Goal: Task Accomplishment & Management: Use online tool/utility

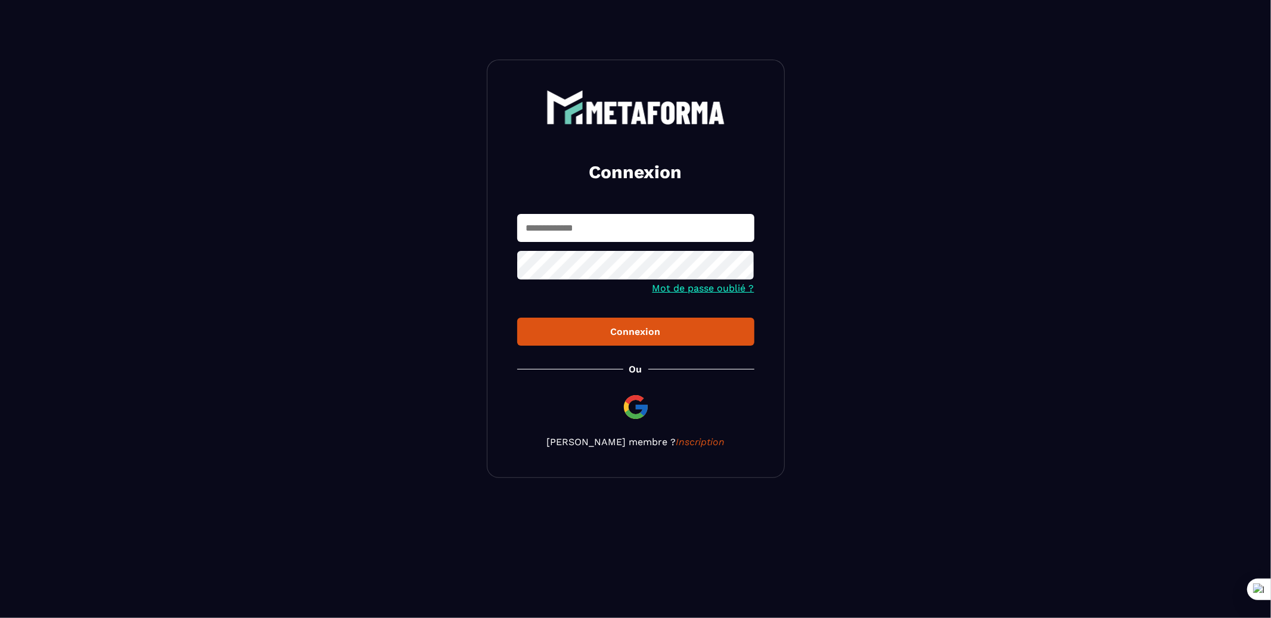
click at [655, 228] on input "text" at bounding box center [635, 228] width 237 height 28
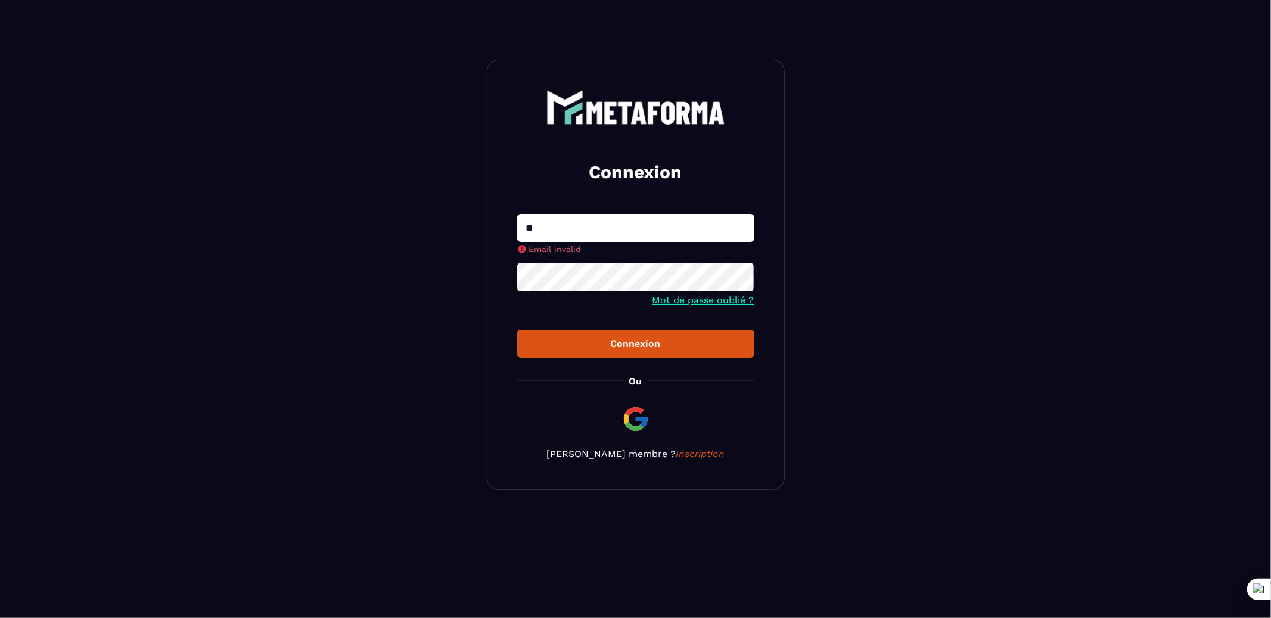
type input "**********"
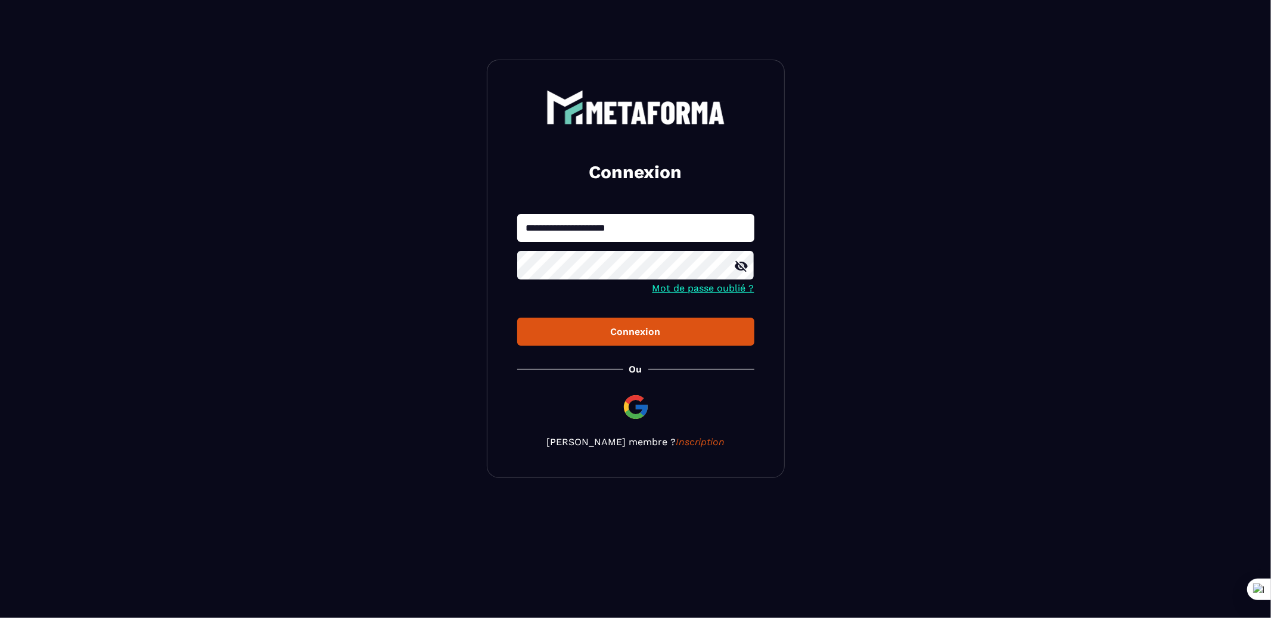
click at [517, 318] on button "Connexion" at bounding box center [635, 332] width 237 height 28
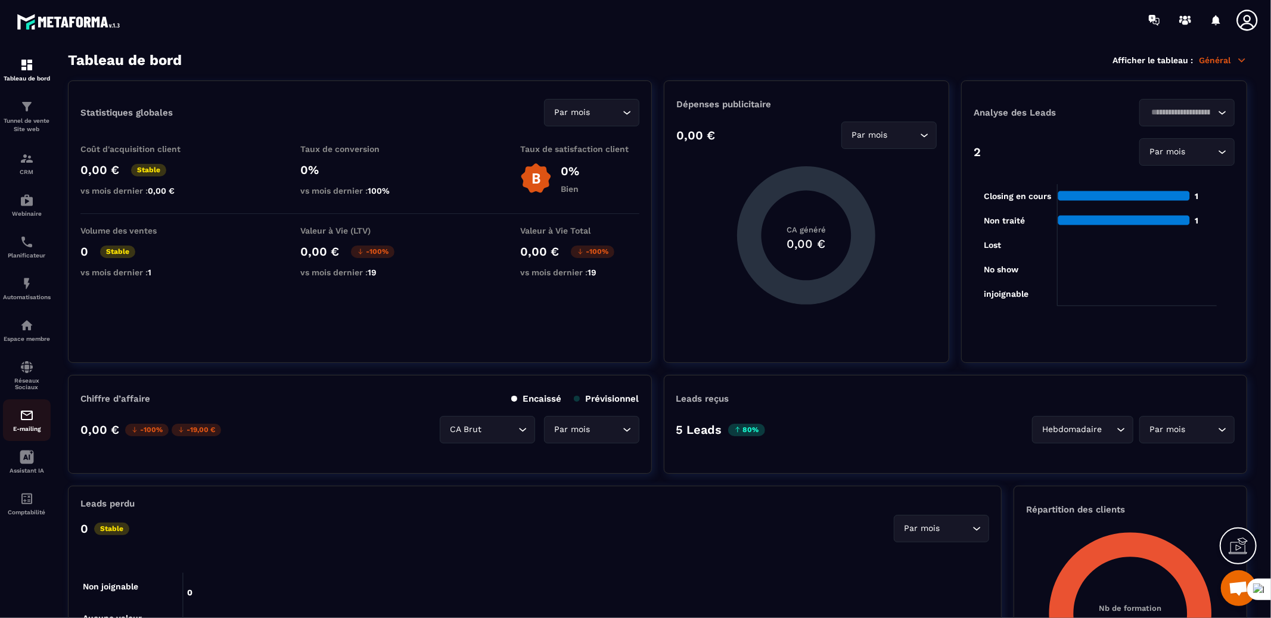
click at [17, 422] on div "E-mailing" at bounding box center [27, 420] width 48 height 24
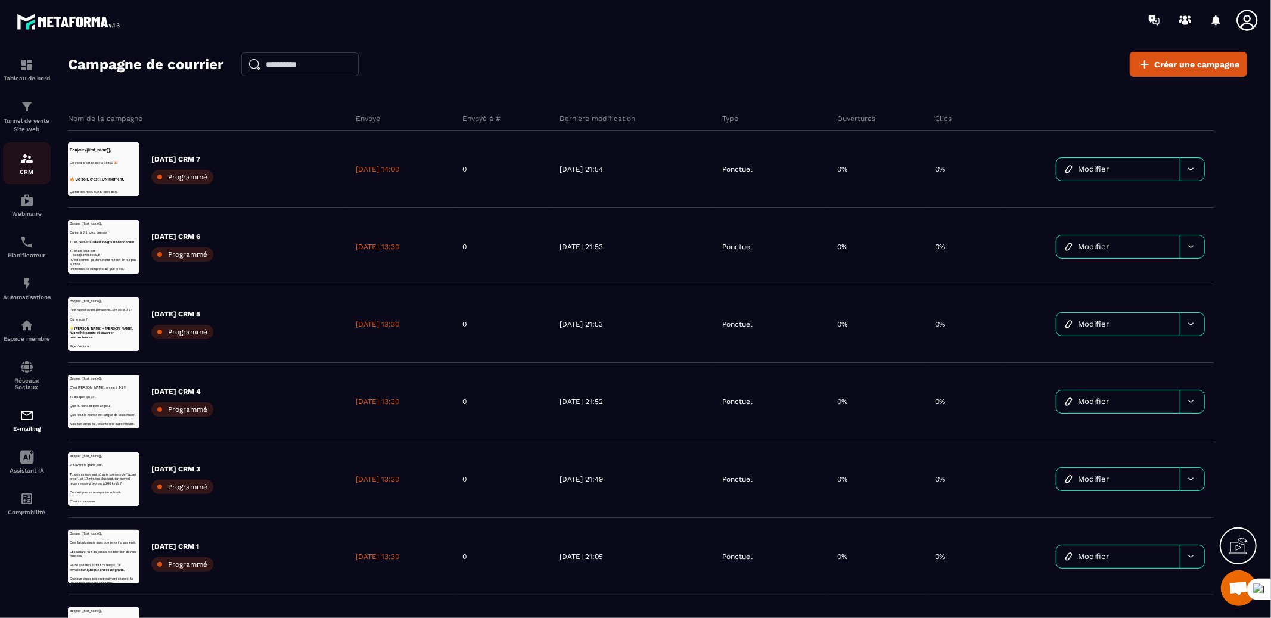
click at [20, 178] on link "CRM" at bounding box center [27, 163] width 48 height 42
click at [22, 167] on div "CRM" at bounding box center [27, 163] width 48 height 24
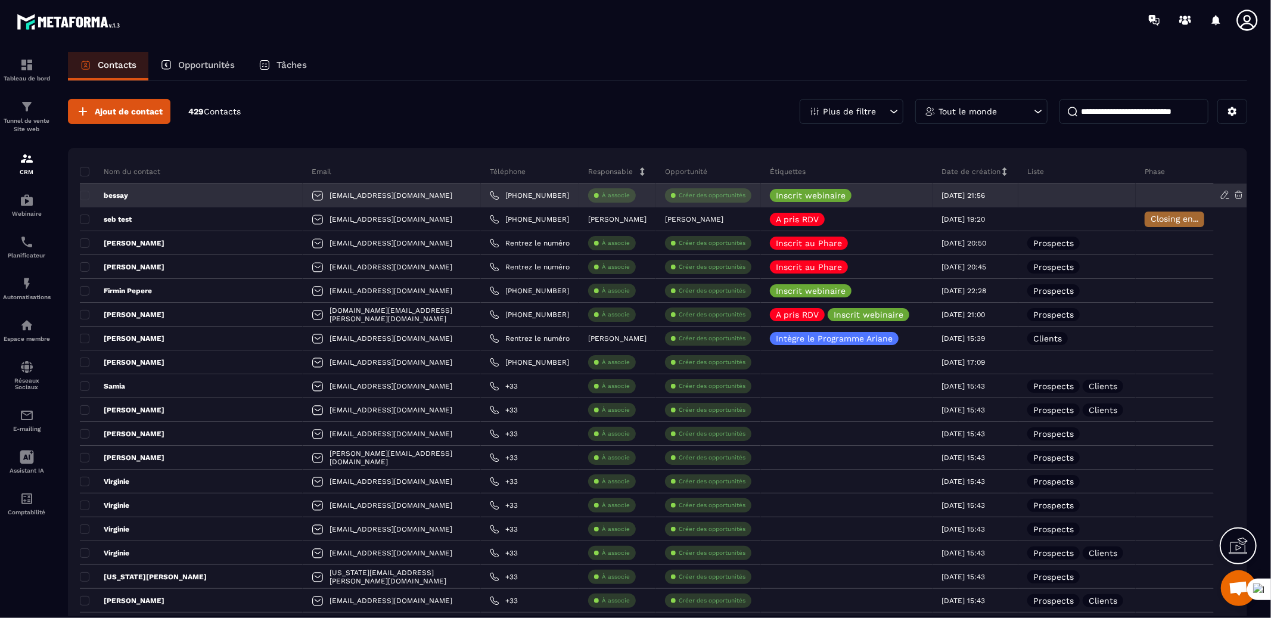
click at [122, 195] on p "bessay" at bounding box center [104, 196] width 48 height 10
